Goal: Find specific page/section: Find specific page/section

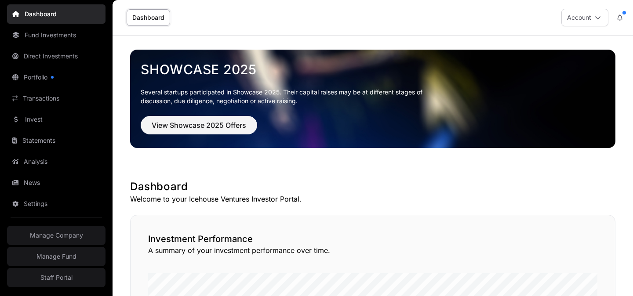
scroll to position [159, 0]
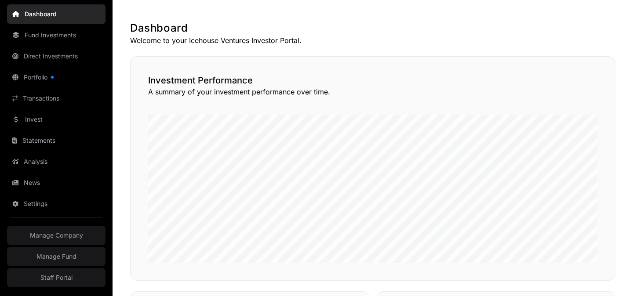
click at [64, 278] on link "Staff Portal" at bounding box center [56, 277] width 99 height 19
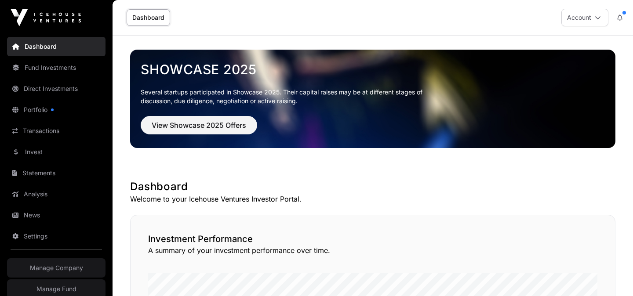
scroll to position [33, 0]
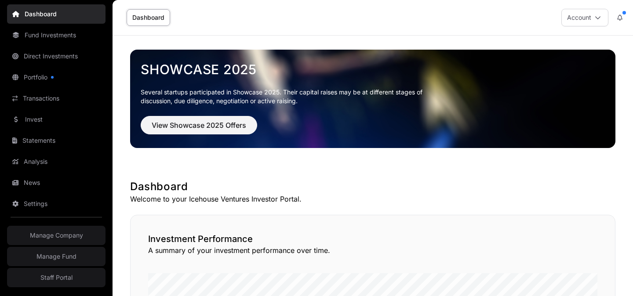
click at [53, 275] on link "Staff Portal" at bounding box center [56, 277] width 99 height 19
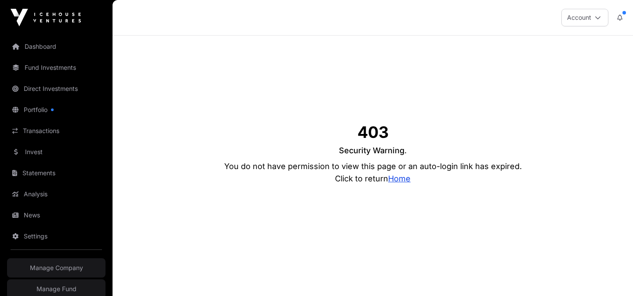
click at [399, 179] on link "Home" at bounding box center [399, 178] width 22 height 9
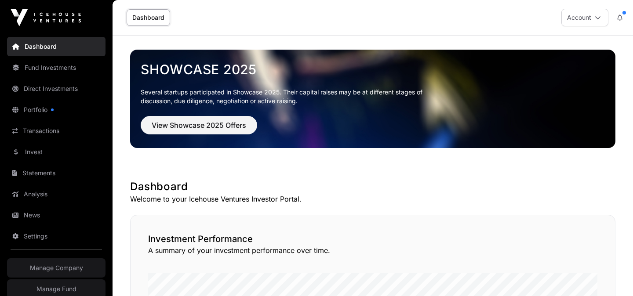
scroll to position [33, 0]
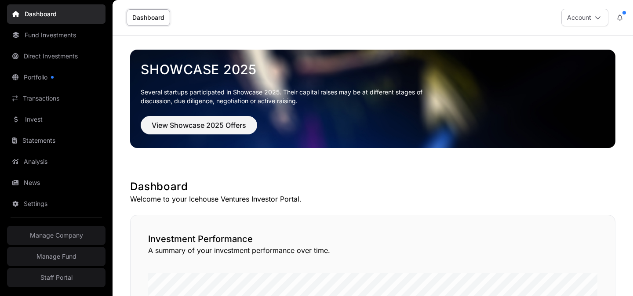
click at [54, 276] on link "Staff Portal" at bounding box center [56, 277] width 99 height 19
